Goal: Ask a question

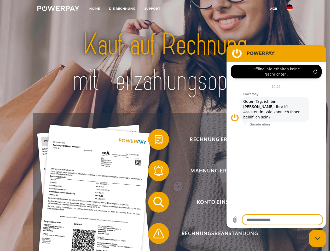
click at [58, 9] on img at bounding box center [58, 8] width 42 height 5
click at [289, 9] on img at bounding box center [289, 7] width 6 height 6
click at [274, 9] on link "agb" at bounding box center [274, 8] width 16 height 9
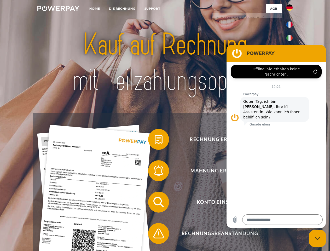
click at [155, 140] on span at bounding box center [151, 139] width 26 height 26
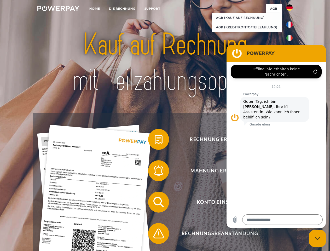
click at [155, 172] on span at bounding box center [151, 171] width 26 height 26
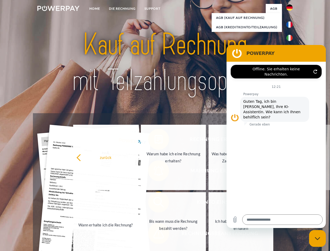
click at [155, 203] on link "Bis wann muss die Rechnung bezahlt werden?" at bounding box center [173, 224] width 65 height 65
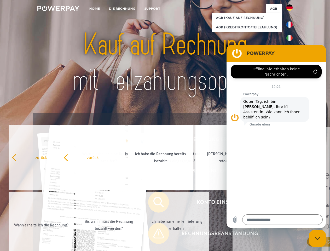
click at [155, 234] on link "Ich habe nur eine Teillieferung erhalten" at bounding box center [176, 224] width 65 height 65
click at [317, 238] on icon "Messaging-Fenster schließen" at bounding box center [317, 238] width 5 height 3
type textarea "*"
